Goal: Check status: Check status

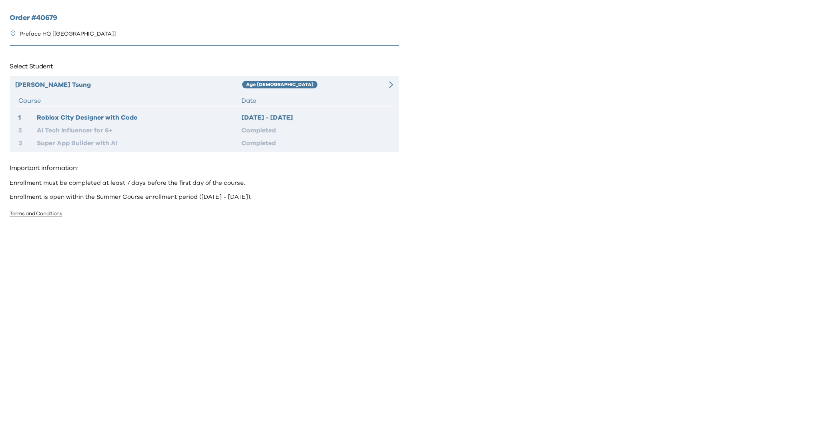
click at [251, 128] on div "Completed" at bounding box center [315, 131] width 149 height 10
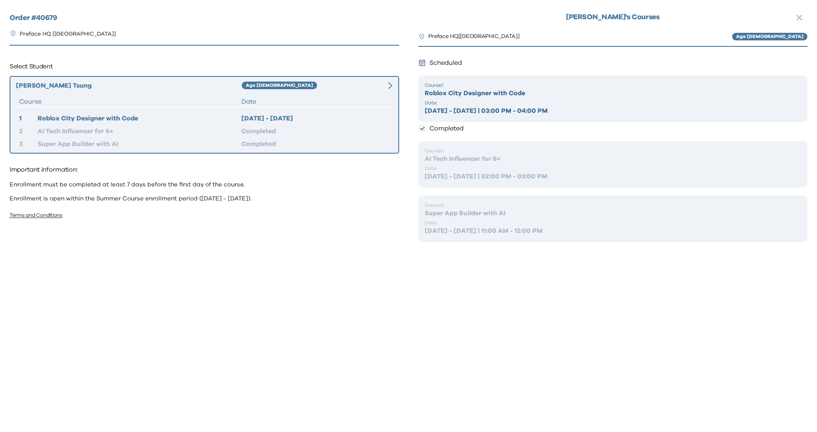
click at [455, 165] on div "Course 1 : AI Tech Influencer for 6+ Date: [DATE] - [DATE] | 02:00 PM - 03:00 PM" at bounding box center [612, 164] width 389 height 46
click at [439, 130] on h2 "Completed" at bounding box center [446, 128] width 34 height 13
click at [459, 82] on p "Course 1 :" at bounding box center [613, 85] width 377 height 6
click at [452, 108] on p "August 25 - 28, 2025 | 03:00 PM - 04:00 PM" at bounding box center [613, 111] width 377 height 10
click at [443, 98] on div "Course 1 : Roblox City Designer with Code Date: August 25 - 28, 2025 | 03:00 PM…" at bounding box center [612, 99] width 389 height 46
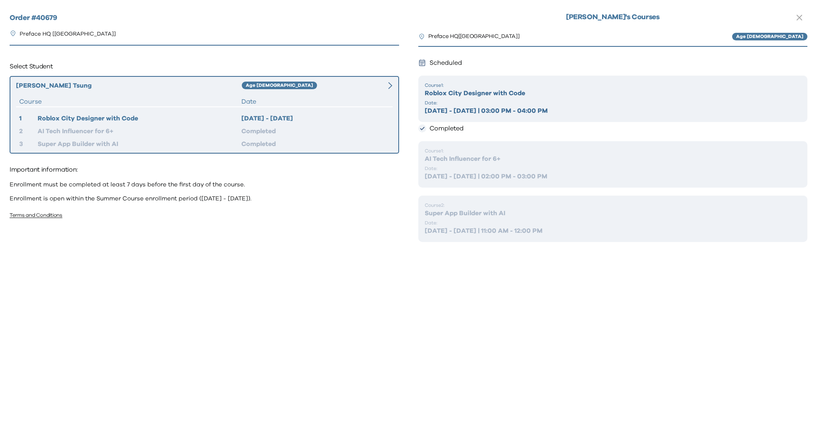
click at [506, 169] on p "Date:" at bounding box center [613, 168] width 377 height 6
click at [238, 123] on div "1 Roblox City Designer with Code August 25 - 28, 2025 2 AI Tech Influencer for …" at bounding box center [204, 131] width 377 height 35
click at [319, 85] on div "Age [DEMOGRAPHIC_DATA]" at bounding box center [308, 86] width 132 height 10
click at [392, 84] on icon at bounding box center [390, 85] width 4 height 7
click at [330, 130] on div "Completed" at bounding box center [315, 131] width 148 height 10
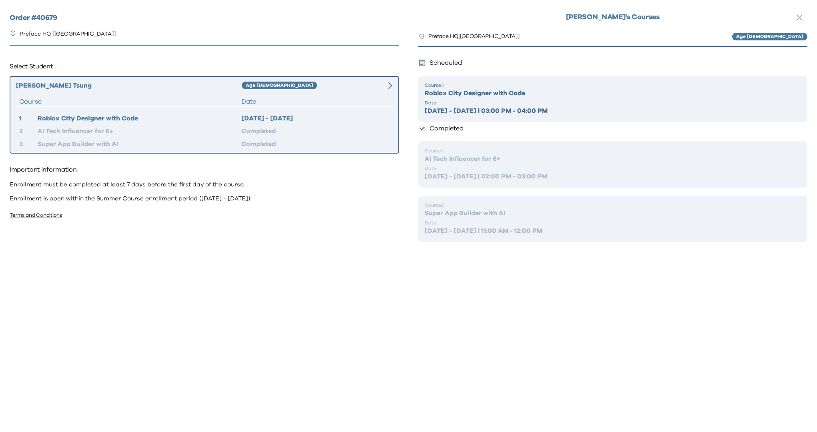
click at [328, 139] on div "Completed" at bounding box center [315, 144] width 148 height 10
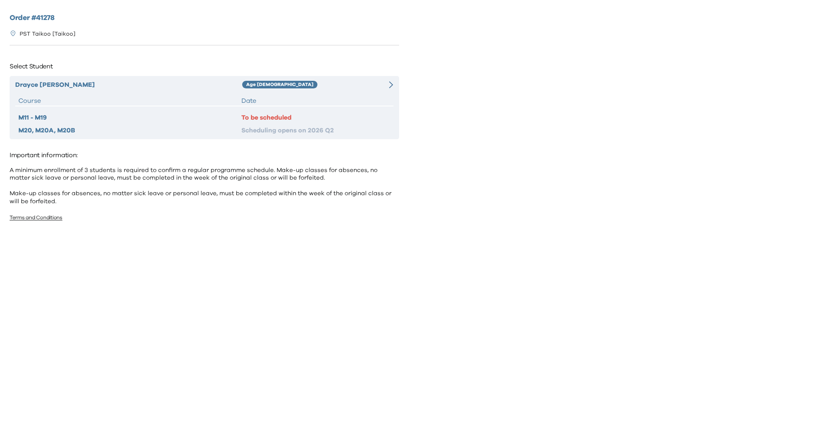
click at [279, 127] on div "Scheduling opens on 2026 Q2" at bounding box center [315, 131] width 149 height 10
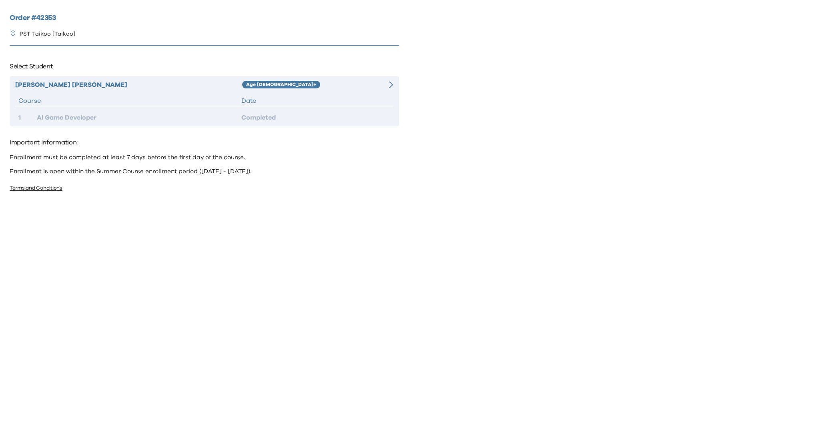
click at [140, 130] on div "Order # 42353 PST Taikoo [Taikoo] Select Student Adam Wong Age 12+ Course Date …" at bounding box center [204, 212] width 409 height 425
click at [391, 84] on icon at bounding box center [391, 84] width 4 height 7
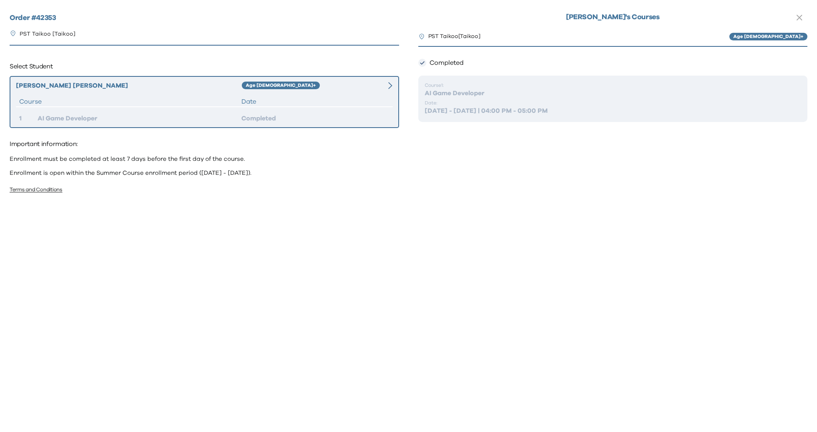
click at [450, 91] on p "AI Game Developer" at bounding box center [613, 93] width 377 height 10
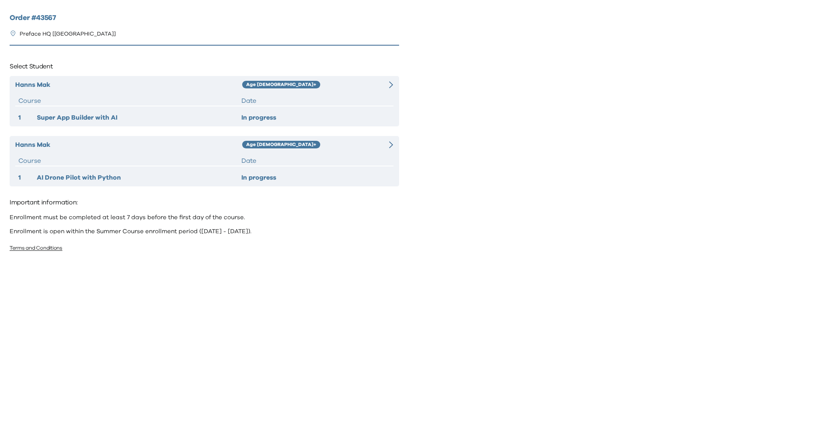
click at [389, 84] on div at bounding box center [383, 85] width 19 height 10
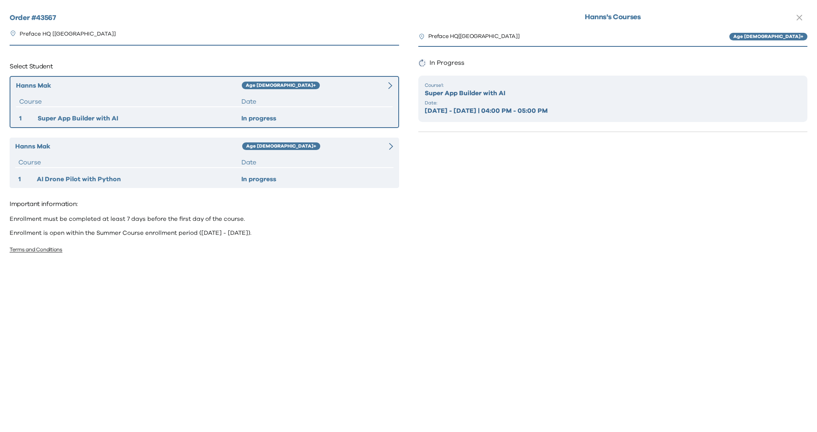
click at [393, 143] on div "Hanns Mak Age 10+ Course Date 1 AI Drone Pilot with Python In progress" at bounding box center [204, 163] width 389 height 50
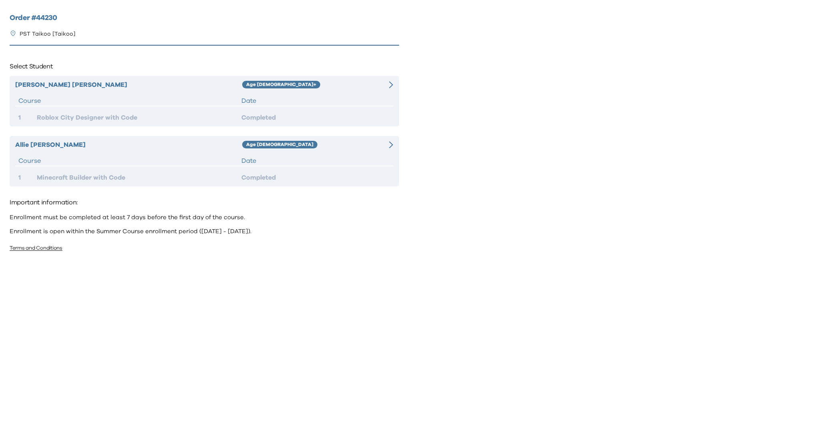
click at [391, 86] on icon at bounding box center [391, 84] width 4 height 7
